Goal: Communication & Community: Answer question/provide support

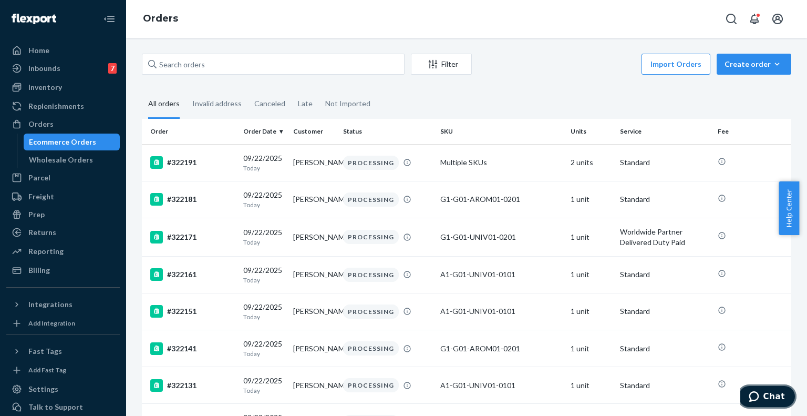
click at [759, 389] on button "Chat" at bounding box center [766, 396] width 59 height 24
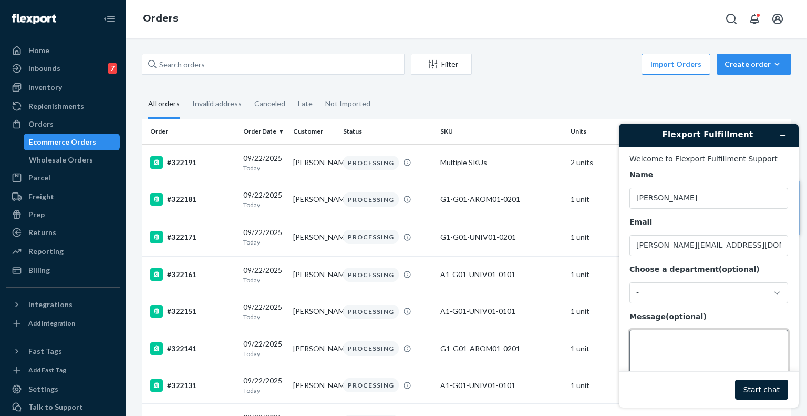
click at [659, 343] on textarea "Message (optional)" at bounding box center [708, 358] width 159 height 59
paste textarea "what is this Non-Compliance Fee (Billed [DATE] 20:00 ET to [DATE] 20:00 ET) $90…"
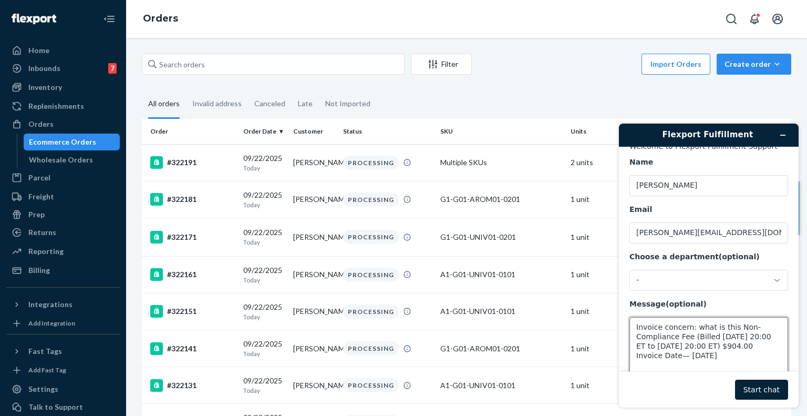
scroll to position [18, 0]
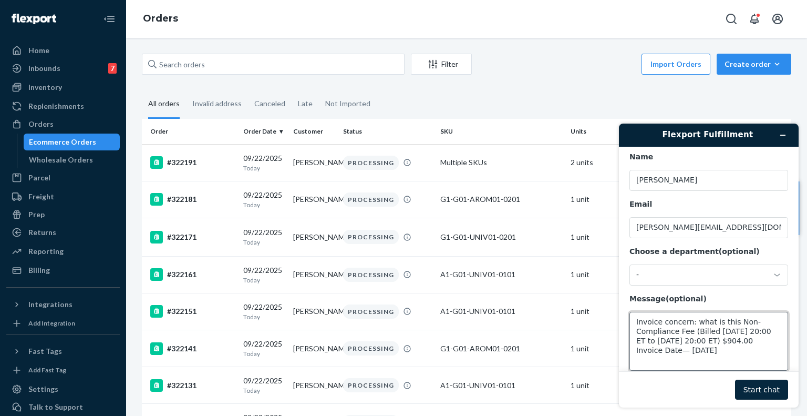
type textarea "Invoice concern: what is this Non-Compliance Fee (Billed [DATE] 20:00 ET to [DA…"
click at [760, 392] on button "Start chat" at bounding box center [761, 389] width 53 height 20
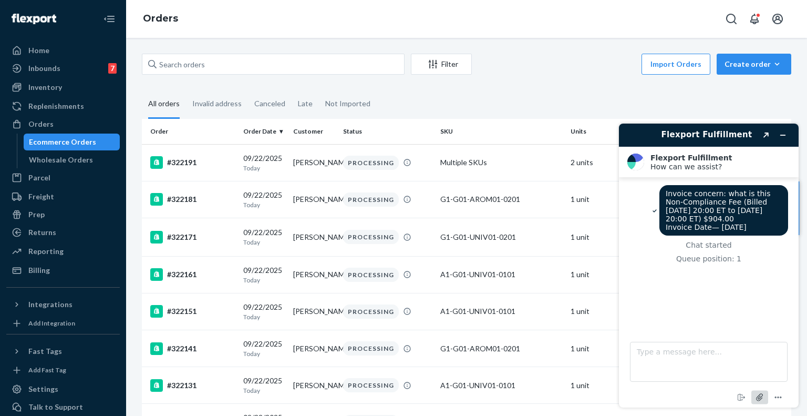
click at [759, 401] on icon "Attach file" at bounding box center [759, 396] width 19 height 19
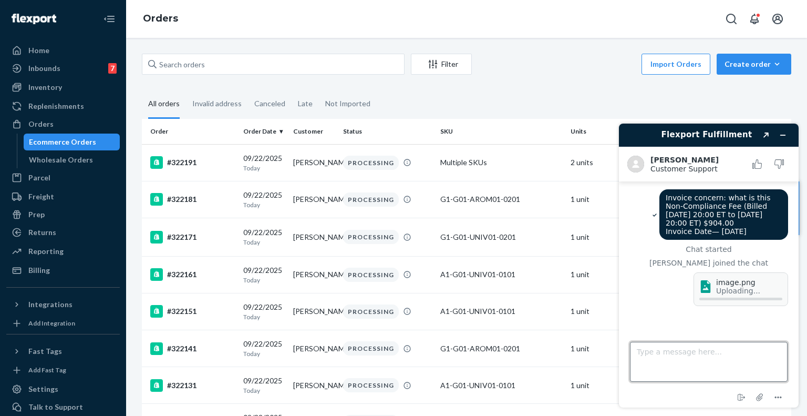
click at [645, 356] on textarea "Type a message here..." at bounding box center [709, 361] width 158 height 40
type textarea "Hi [PERSON_NAME]"
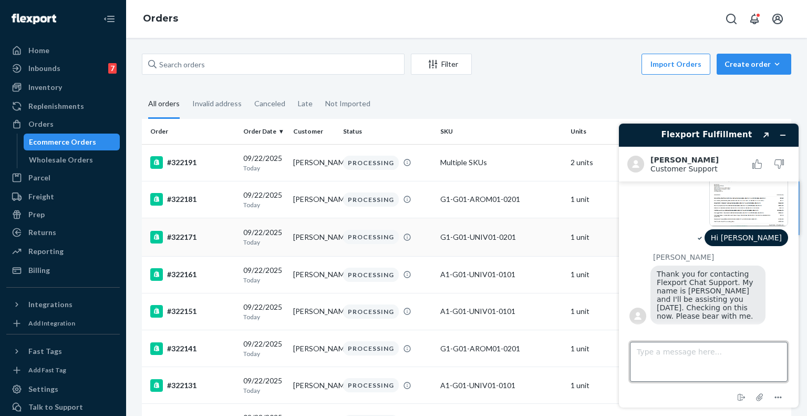
scroll to position [118, 0]
click at [678, 359] on textarea "Type a message here..." at bounding box center [709, 361] width 158 height 40
type textarea "Thanks"
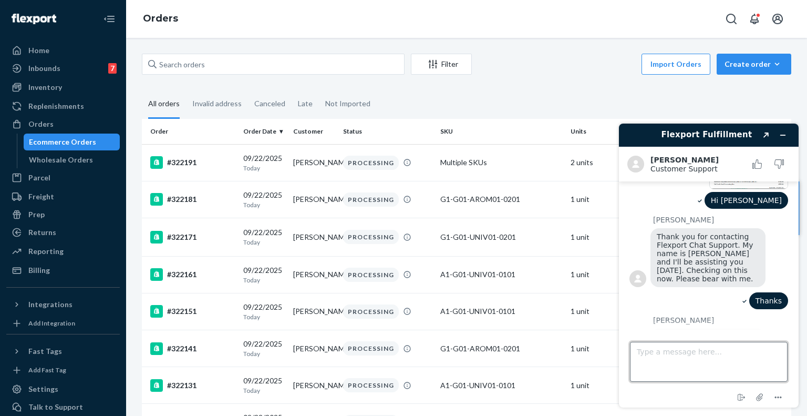
scroll to position [282, 0]
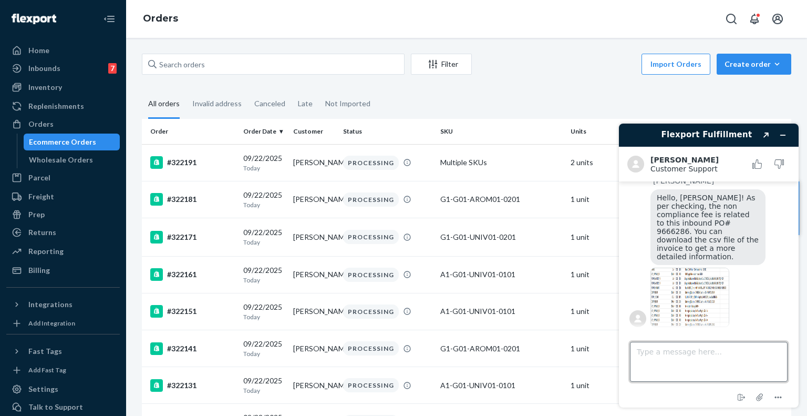
click at [689, 347] on textarea "Type a message here..." at bounding box center [709, 361] width 158 height 40
click at [674, 238] on span "Hello, [PERSON_NAME]! As per checking, the non compliance fee is related to thi…" at bounding box center [709, 226] width 104 height 67
copy span "9666286"
click at [678, 281] on img at bounding box center [689, 296] width 79 height 59
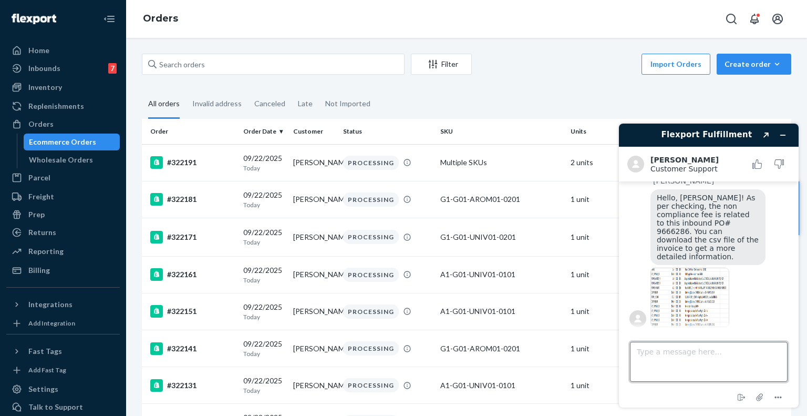
click at [660, 364] on textarea "Type a message here..." at bounding box center [709, 361] width 158 height 40
type textarea "Okie Thanks [PERSON_NAME]"
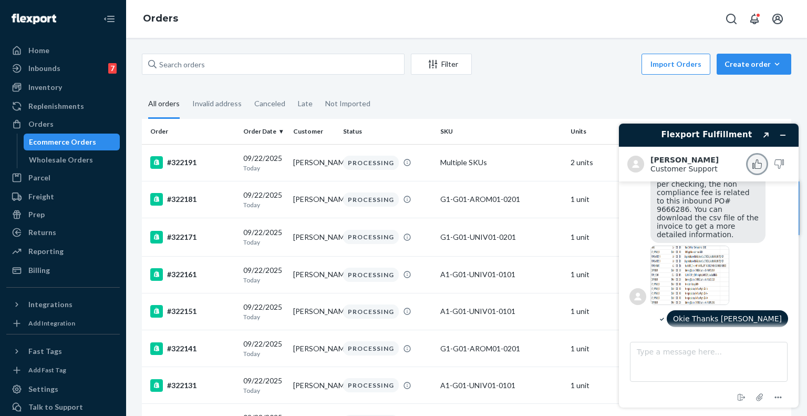
click at [757, 165] on icon "Rate this chat as good" at bounding box center [756, 163] width 9 height 9
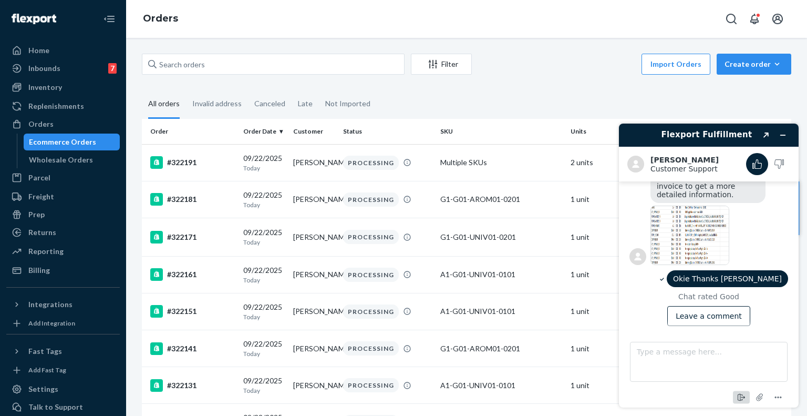
click at [746, 399] on icon "End chat" at bounding box center [741, 397] width 13 height 13
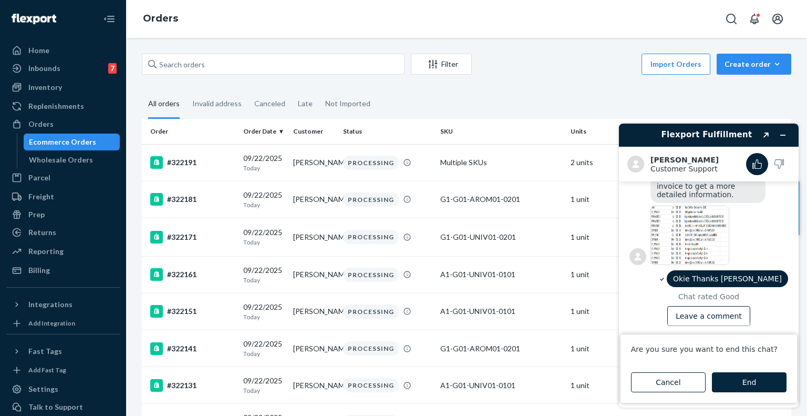
click at [730, 374] on button "End" at bounding box center [749, 382] width 75 height 20
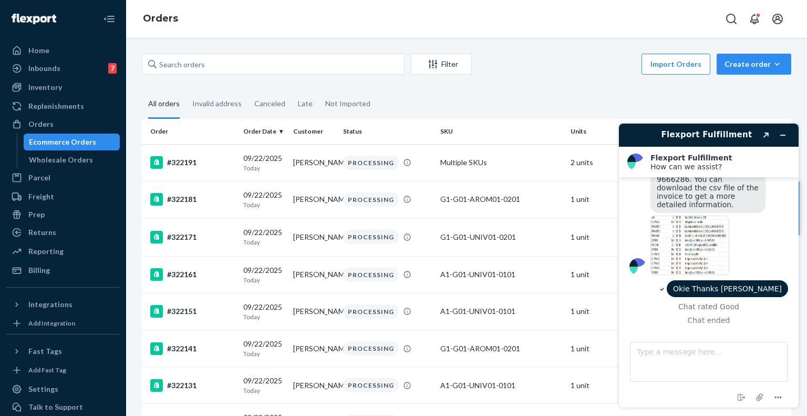
scroll to position [290, 0]
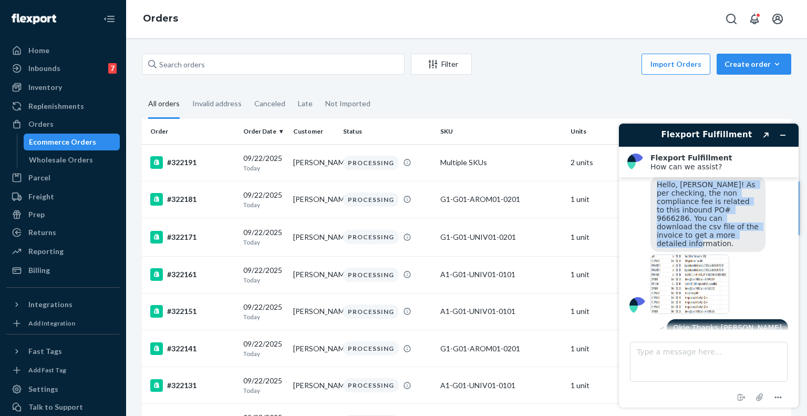
drag, startPoint x: 657, startPoint y: 201, endPoint x: 760, endPoint y: 243, distance: 111.5
click at [760, 243] on div "Hello, [PERSON_NAME]! As per checking, the non compliance fee is related to thi…" at bounding box center [707, 214] width 115 height 76
copy span "Hello, [PERSON_NAME]! As per checking, the non compliance fee is related to thi…"
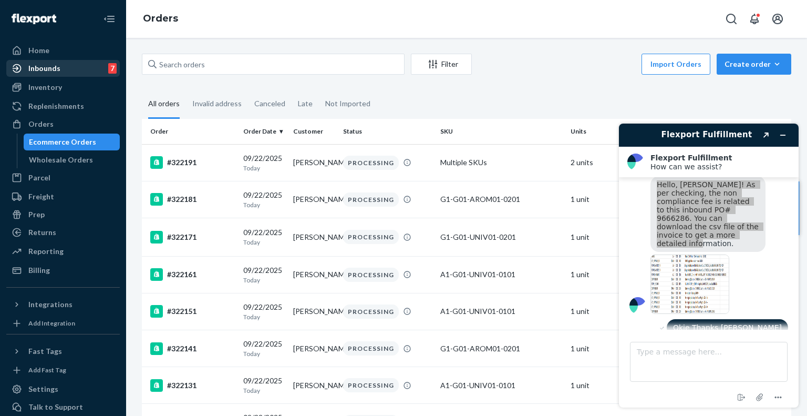
click at [76, 69] on div "Inbounds 7" at bounding box center [62, 68] width 111 height 15
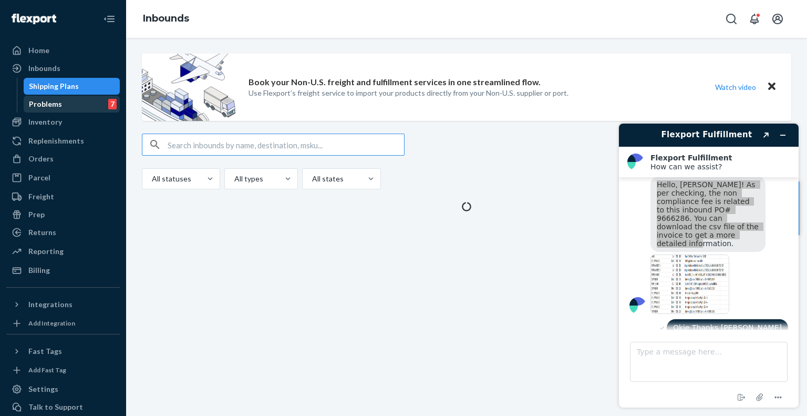
click at [76, 100] on div "Problems 7" at bounding box center [72, 104] width 95 height 15
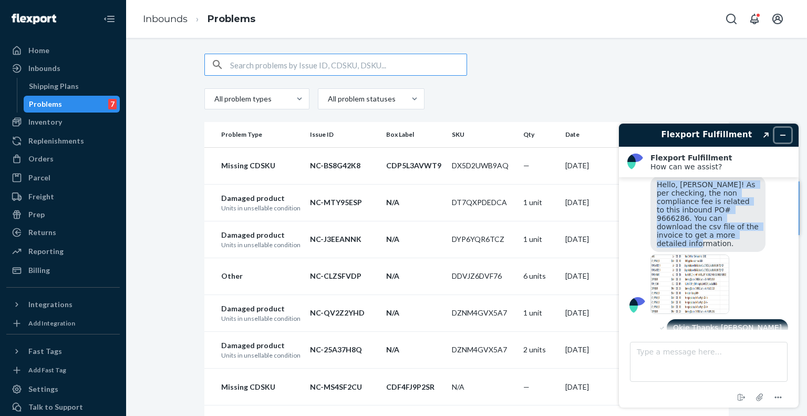
click at [776, 132] on button "Minimize widget" at bounding box center [782, 135] width 17 height 15
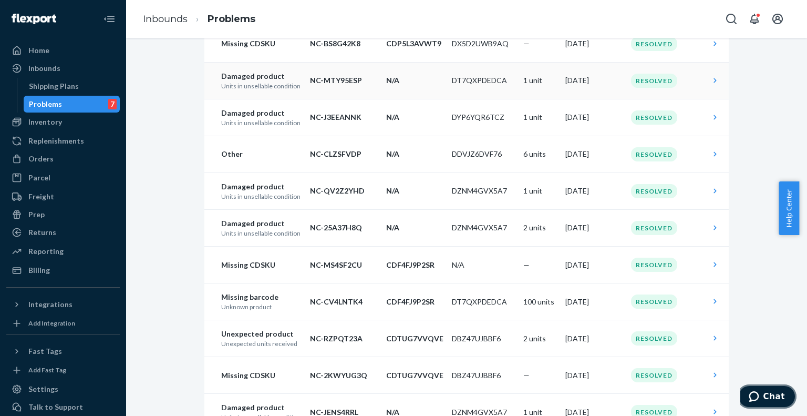
scroll to position [125, 0]
